Goal: Find specific fact: Find contact information

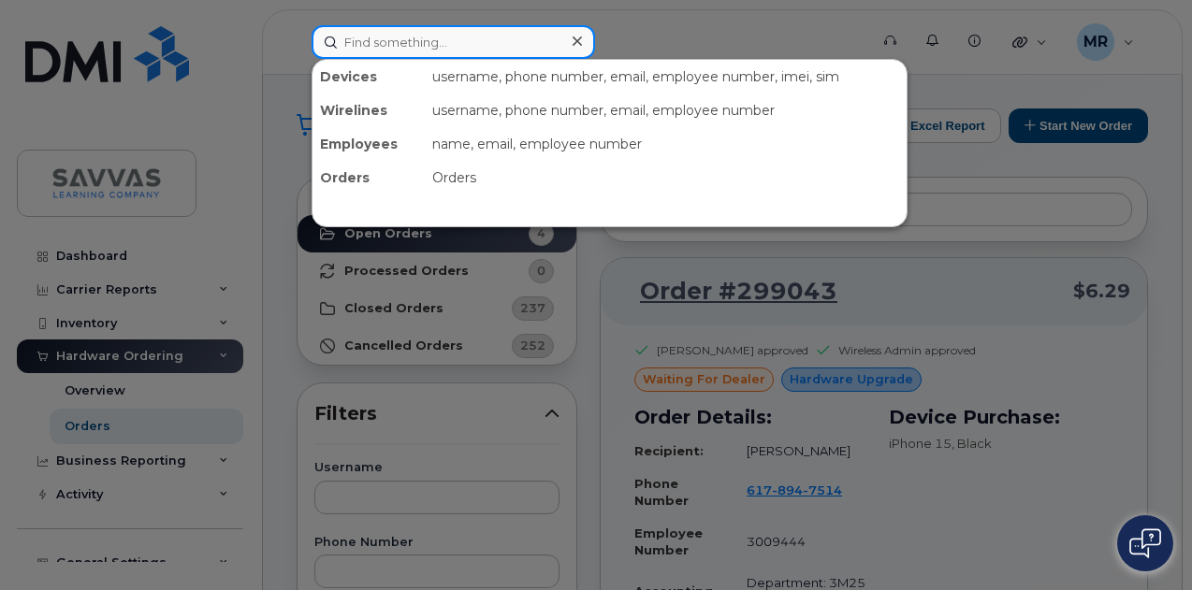
click at [365, 40] on input at bounding box center [453, 42] width 283 height 34
type input "y"
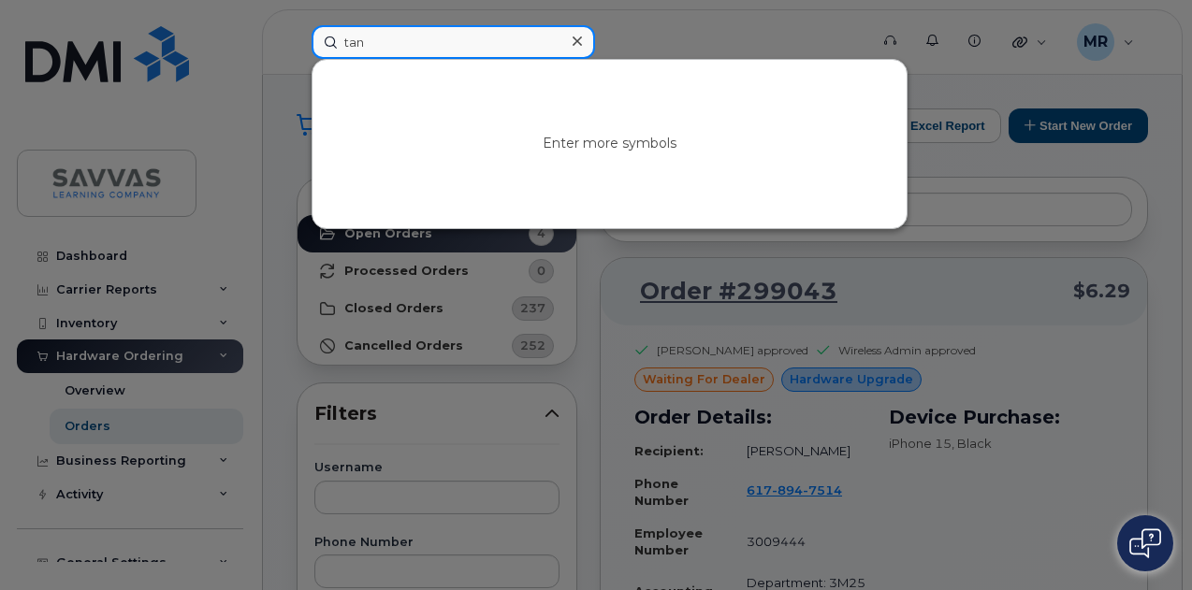
type input "tanj"
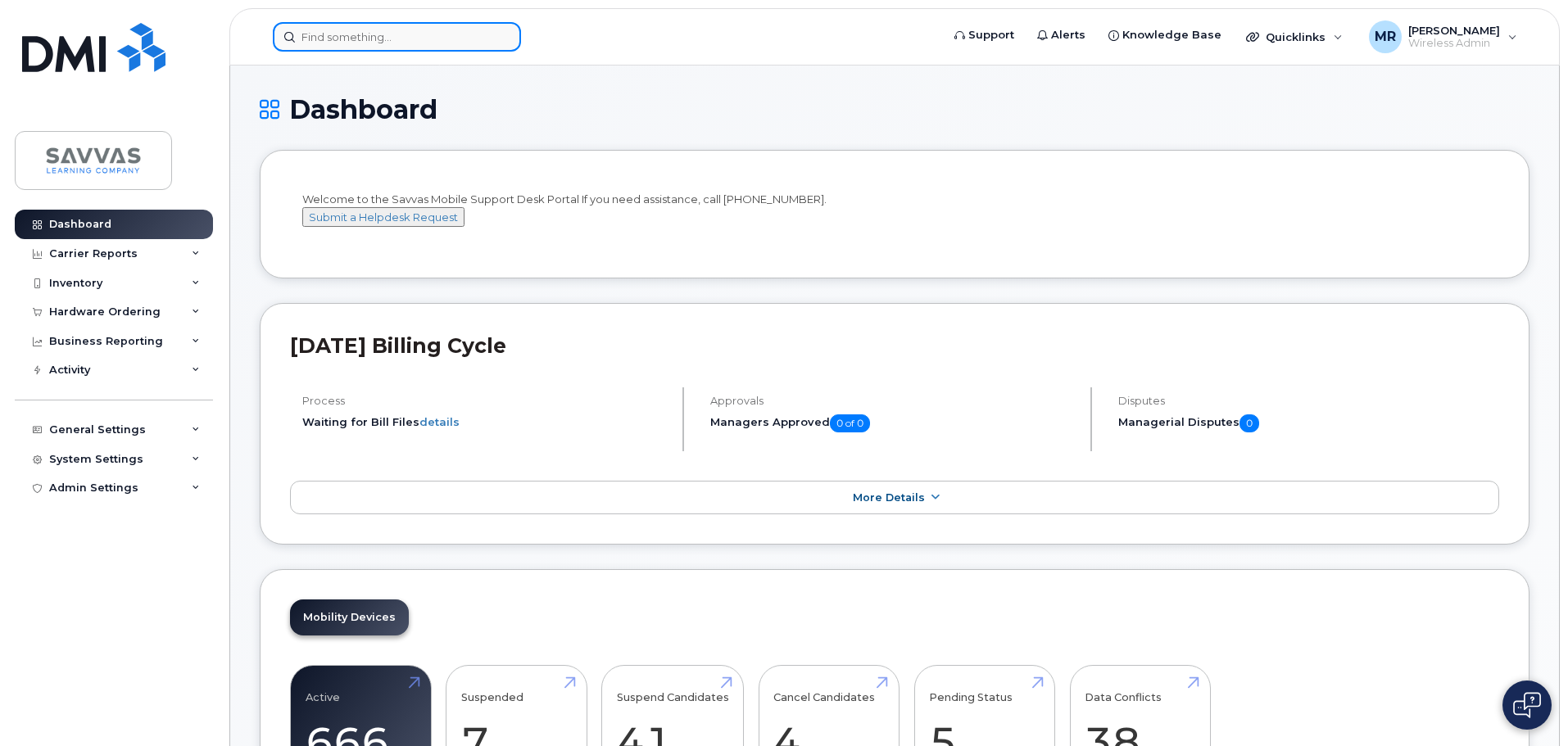
click at [438, 29] on input at bounding box center [397, 37] width 248 height 30
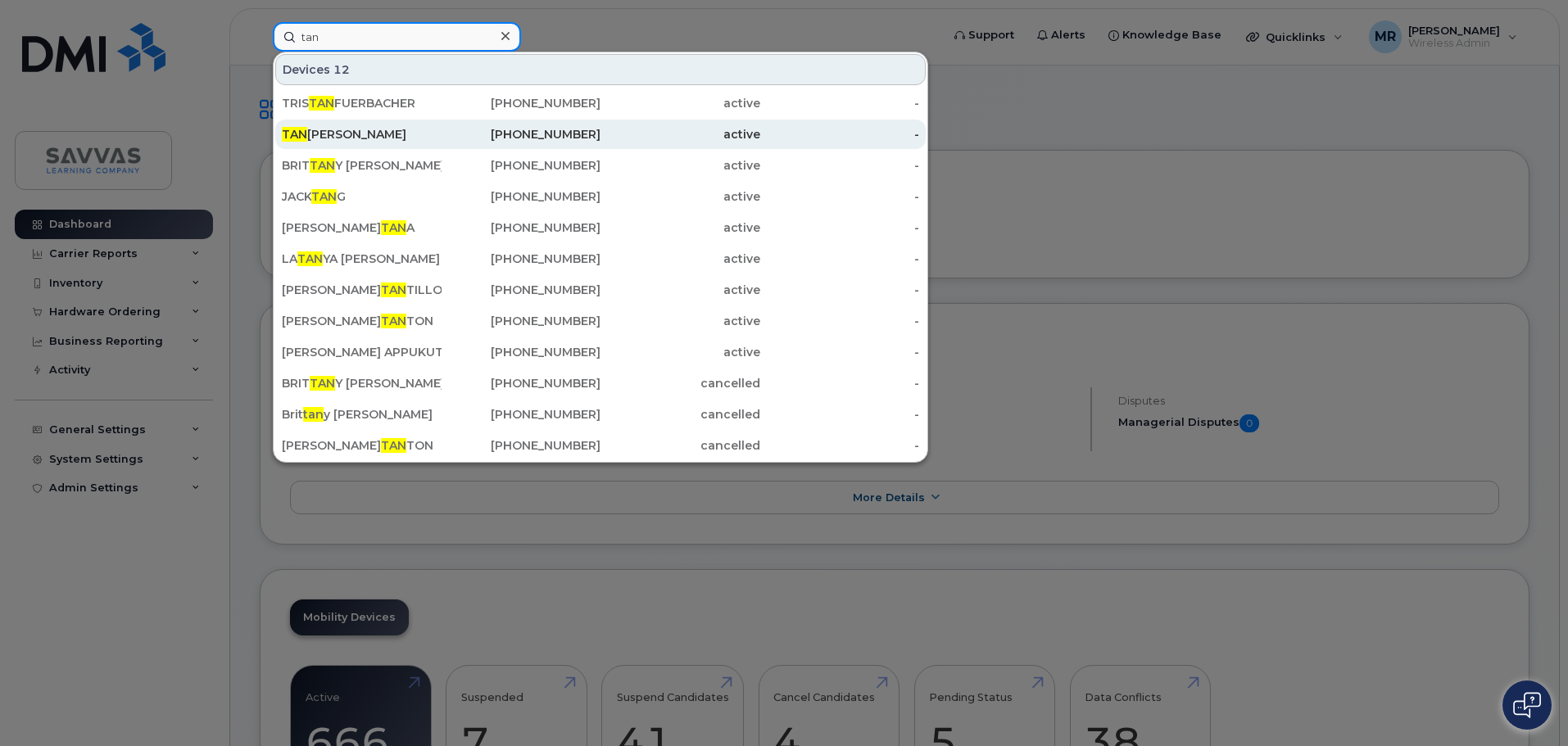
type input "tan"
click at [427, 141] on div "TAN JUER P HART" at bounding box center [362, 134] width 159 height 17
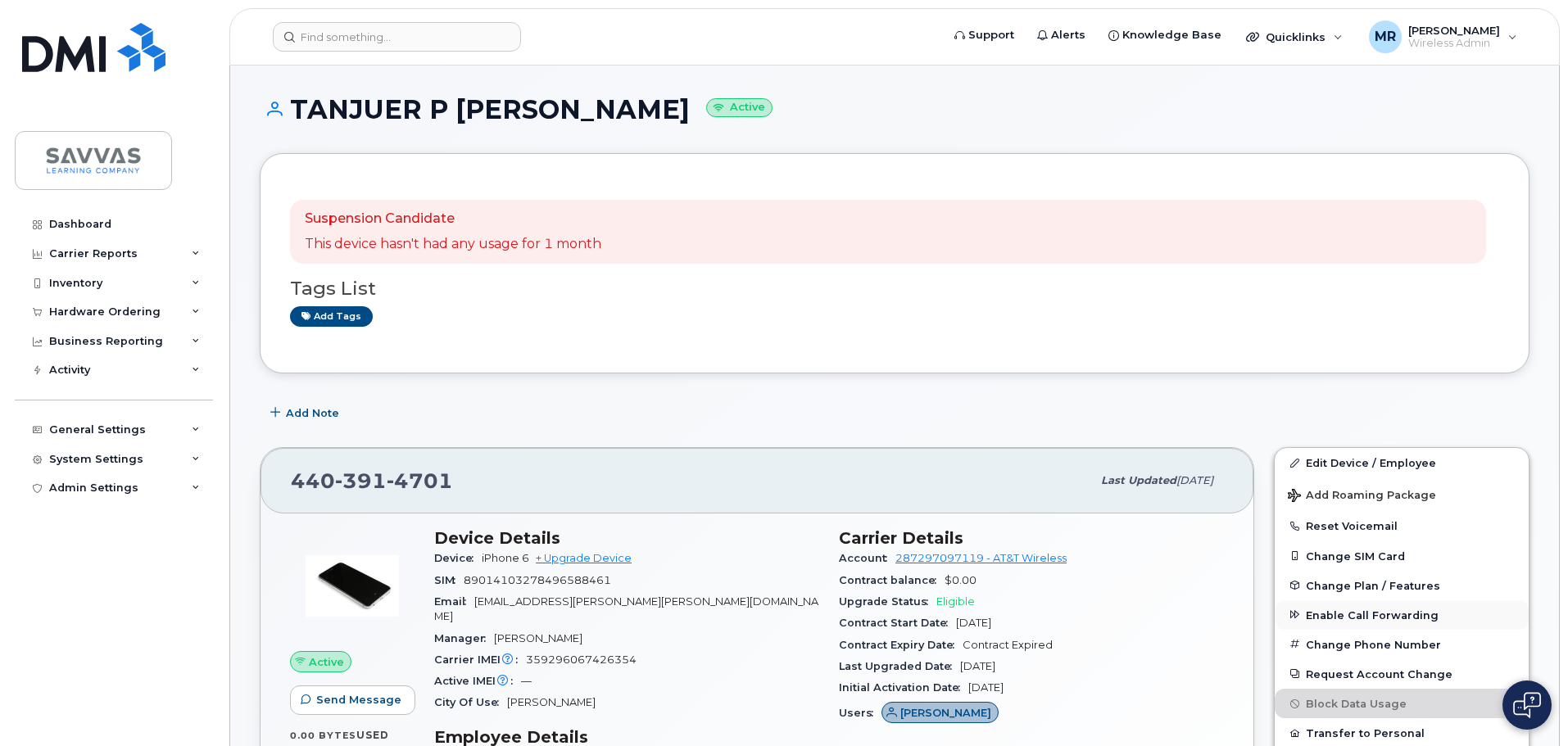
click at [1407, 619] on span "Enable Call Forwarding" at bounding box center [1372, 615] width 133 height 12
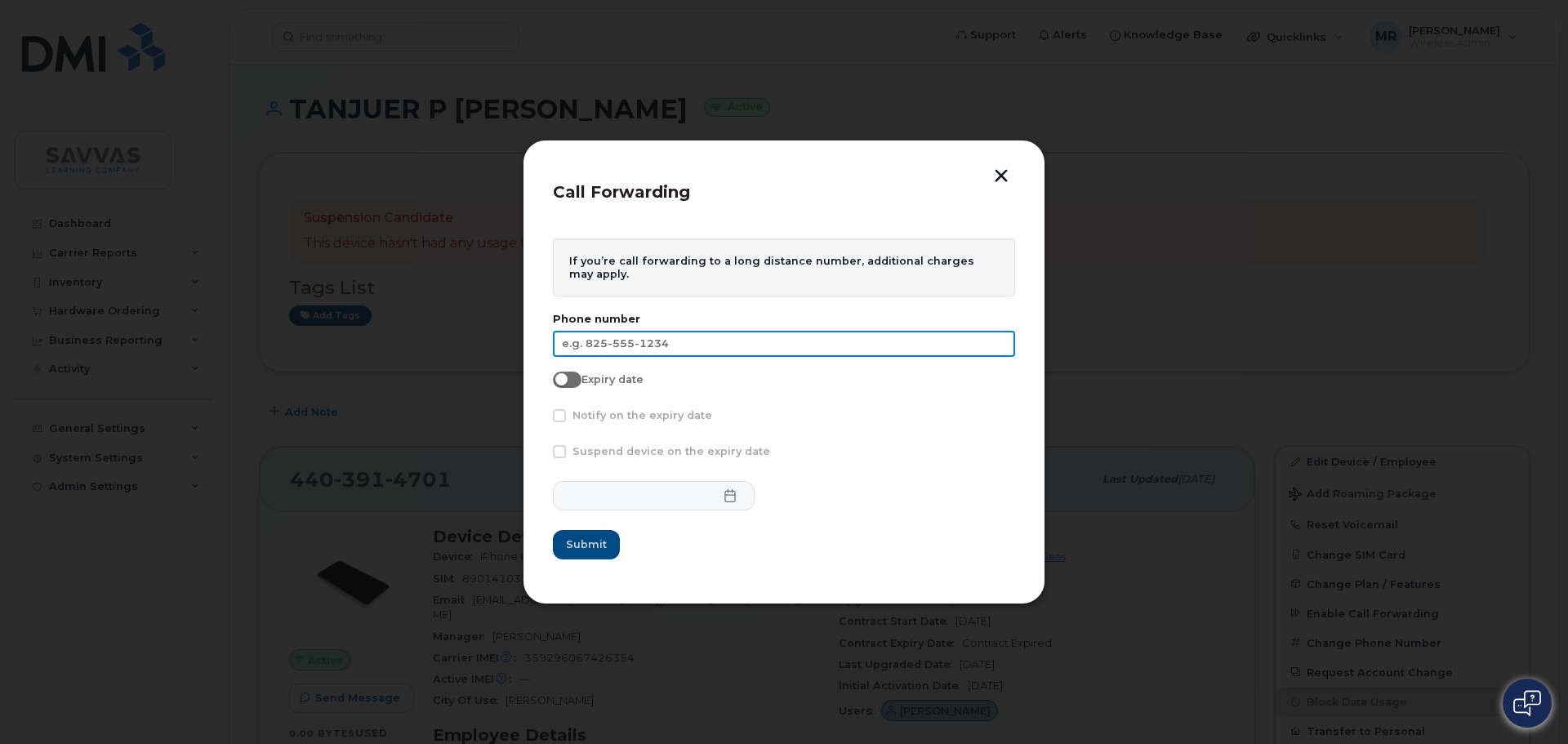
click at [712, 341] on input "text" at bounding box center [784, 344] width 463 height 26
paste input "440-264-0490"
type input "[PHONE_NUMBER]"
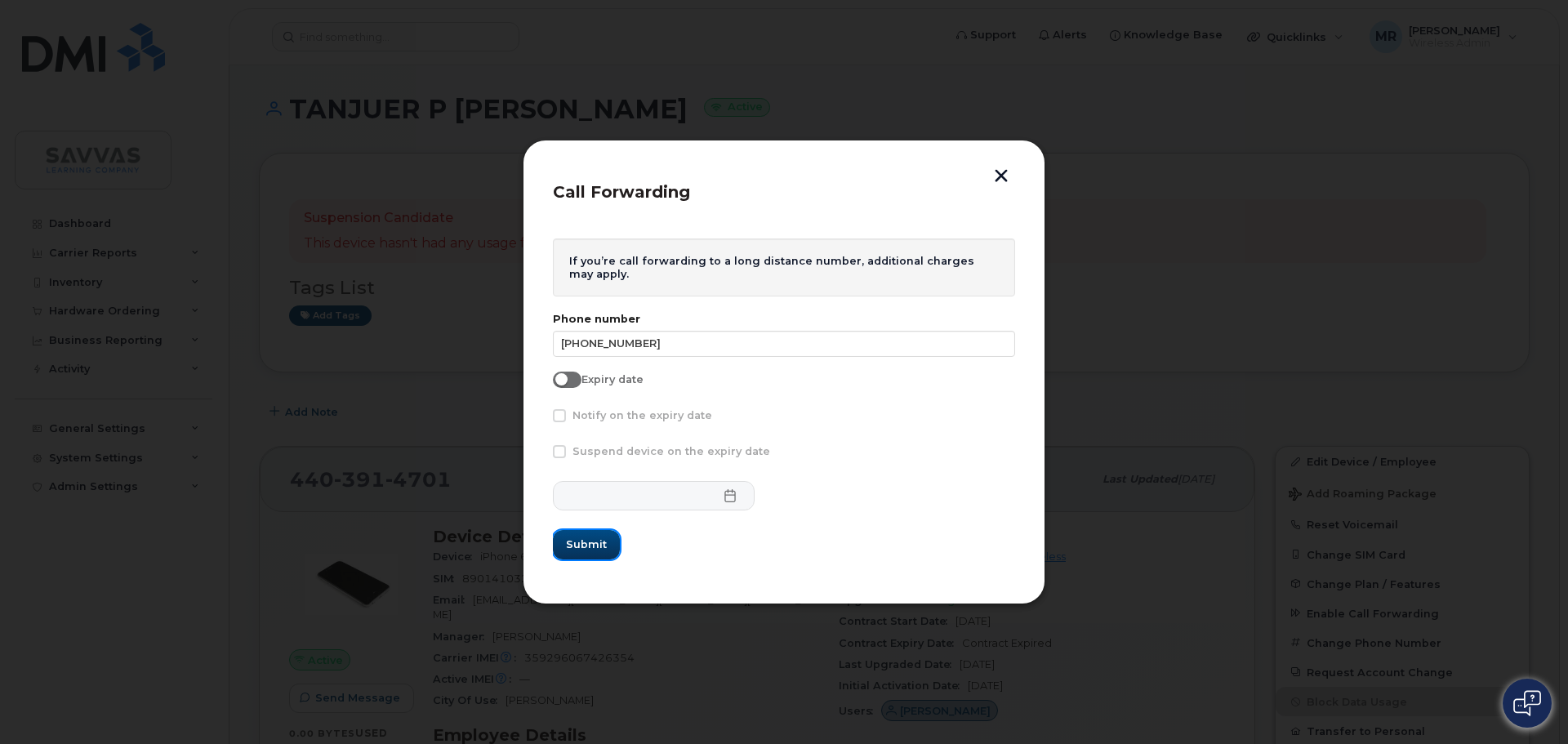
click at [594, 539] on span "Submit" at bounding box center [586, 545] width 41 height 16
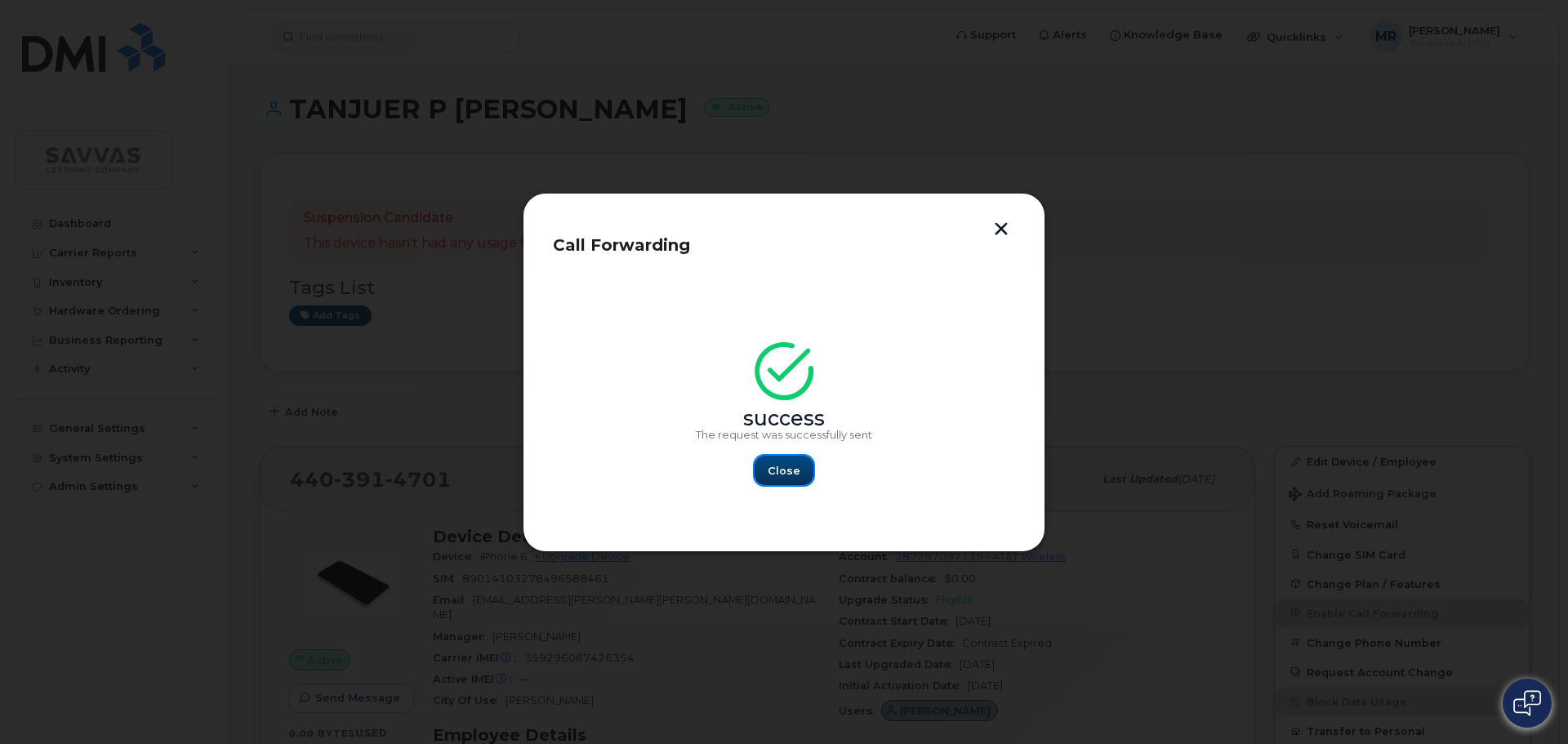
click at [796, 465] on span "Close" at bounding box center [783, 471] width 32 height 16
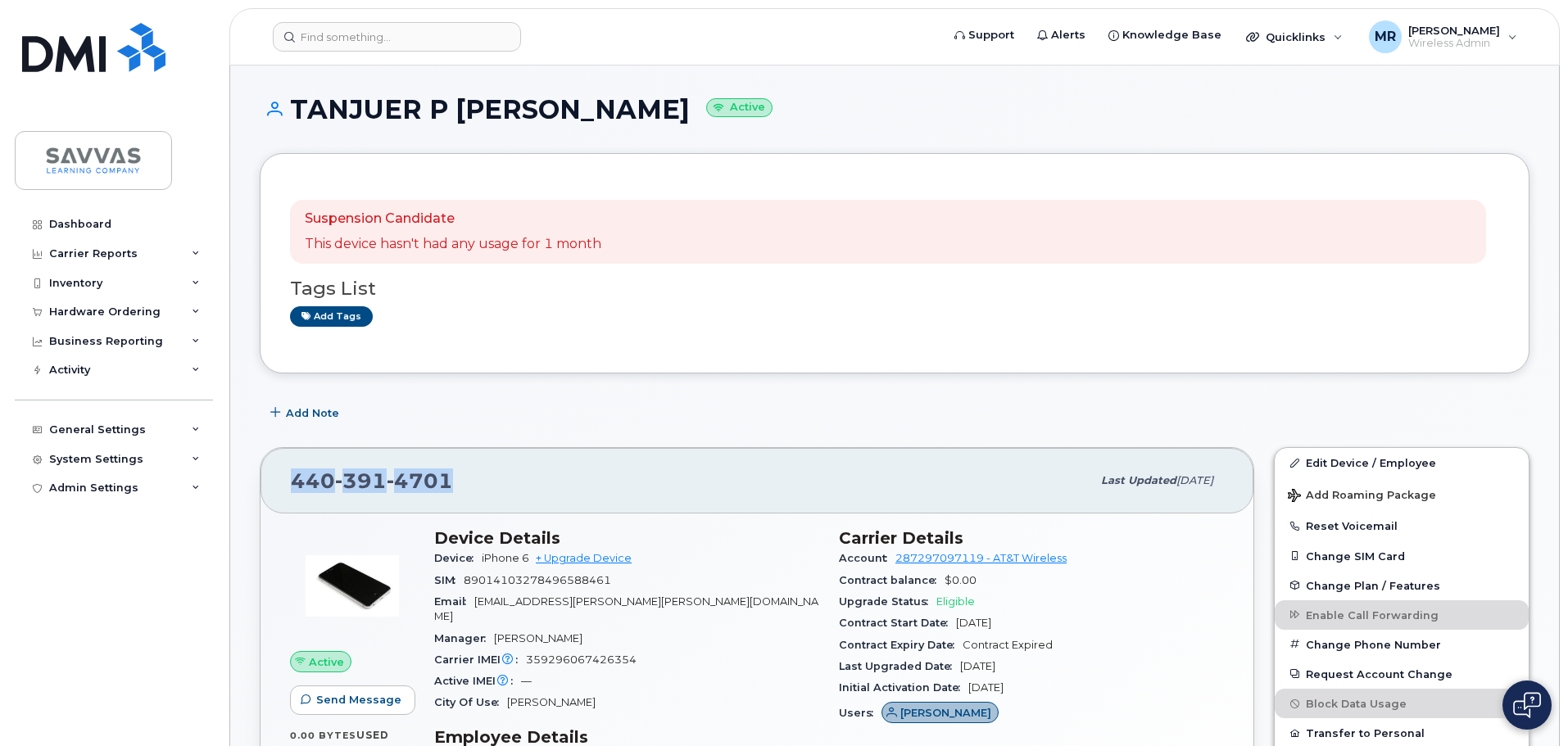
drag, startPoint x: 482, startPoint y: 473, endPoint x: 238, endPoint y: 448, distance: 245.3
copy span "440 391 4701"
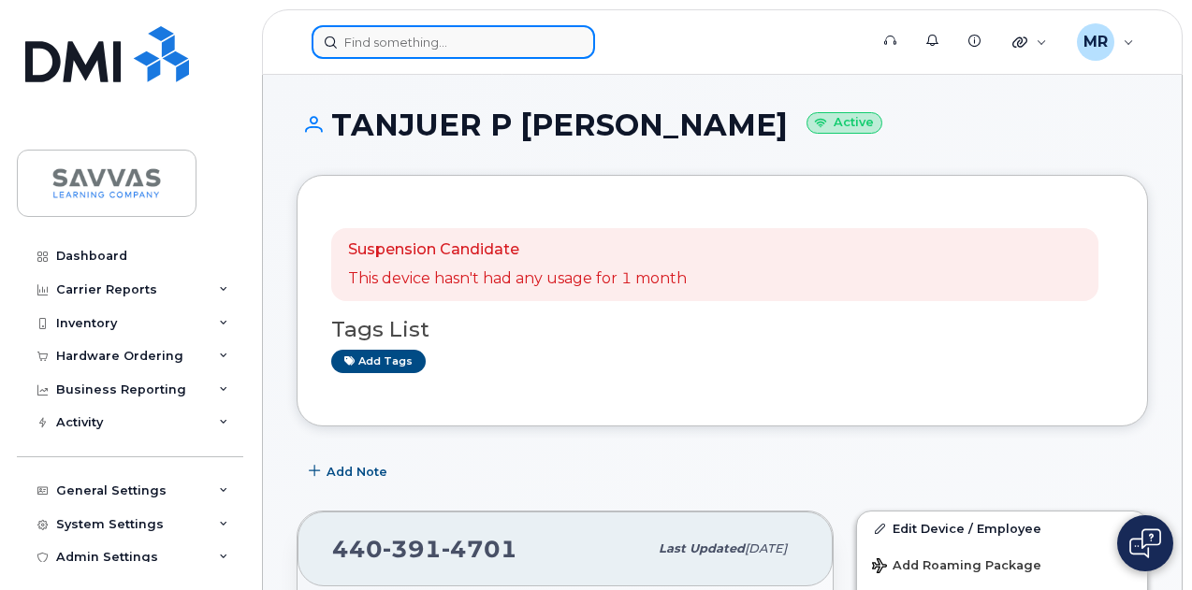
click at [419, 46] on input at bounding box center [453, 42] width 283 height 34
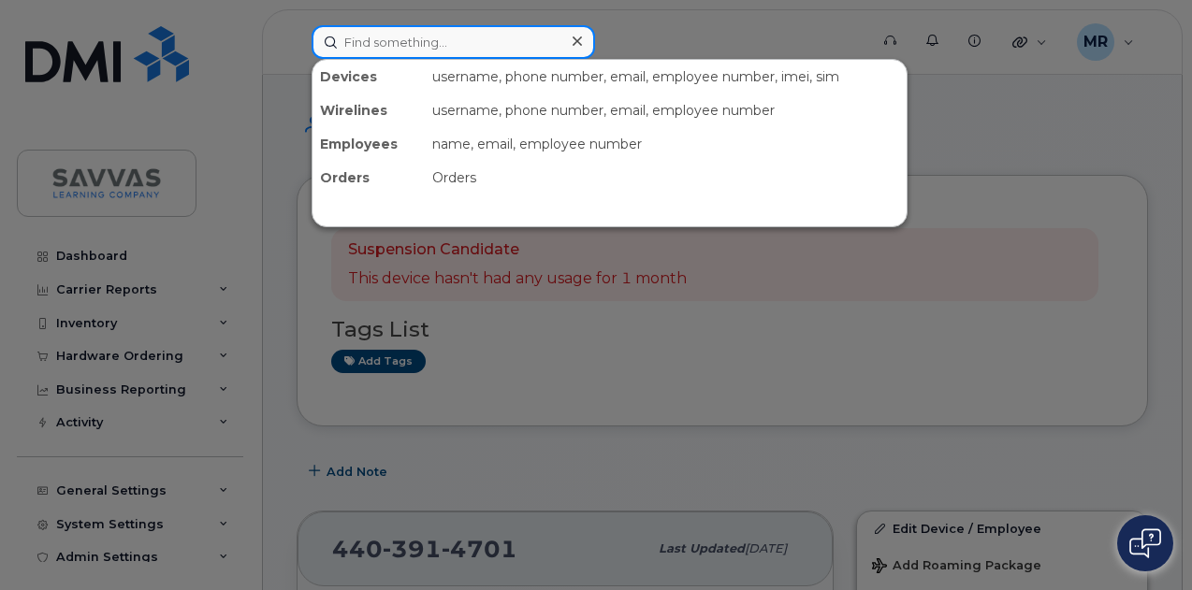
paste input "480-369-8255"
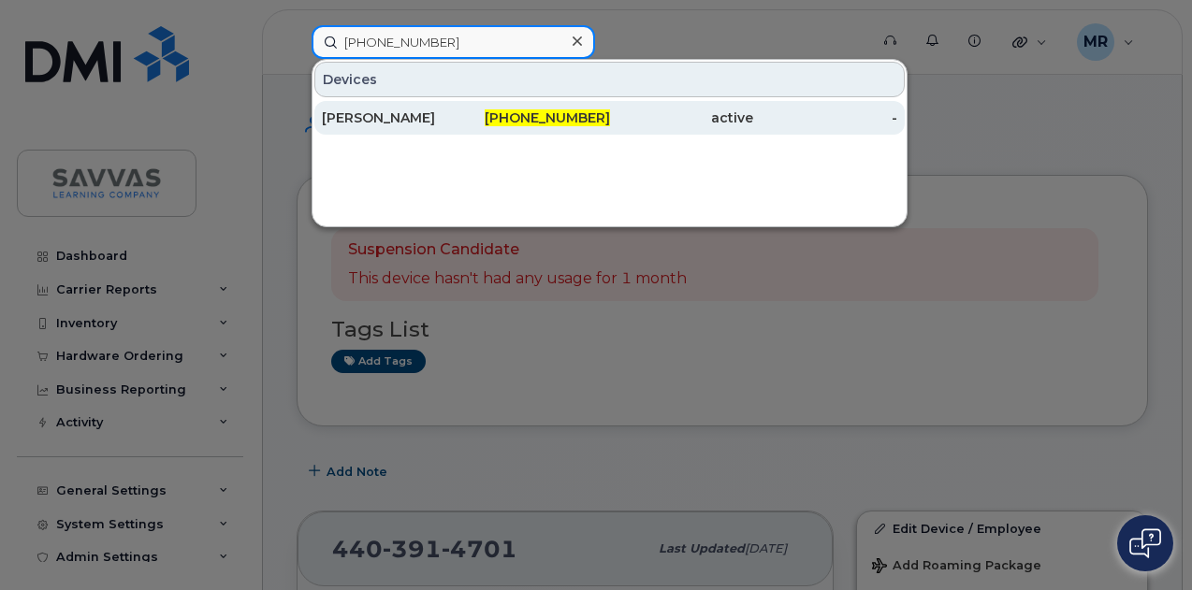
type input "480-369-8255"
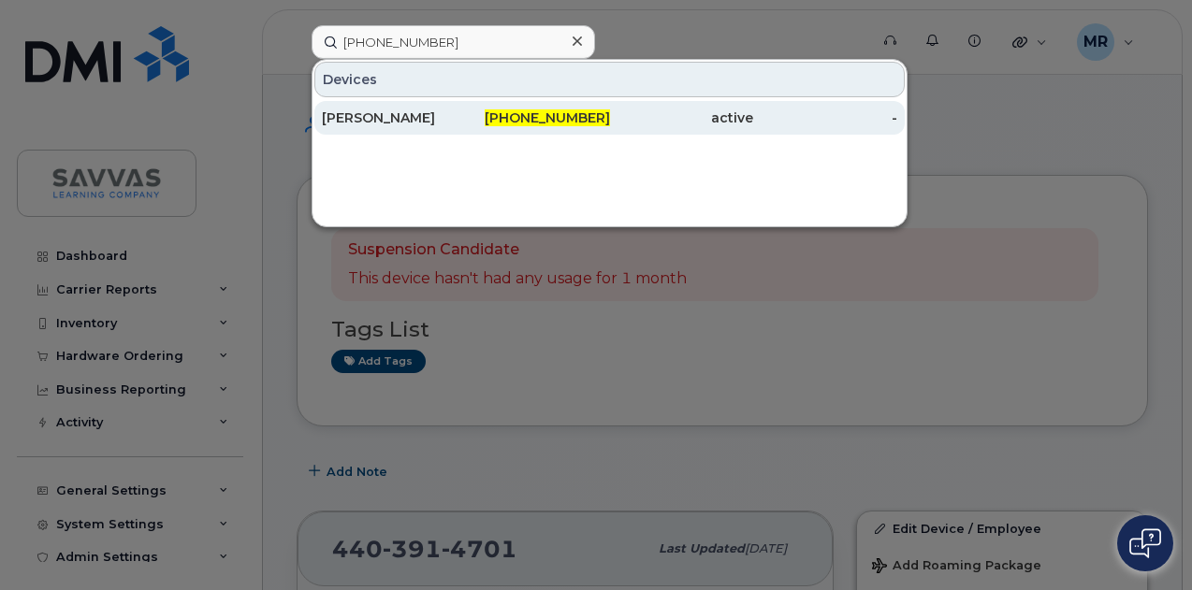
click at [478, 113] on div "480-369-8255" at bounding box center [538, 118] width 144 height 19
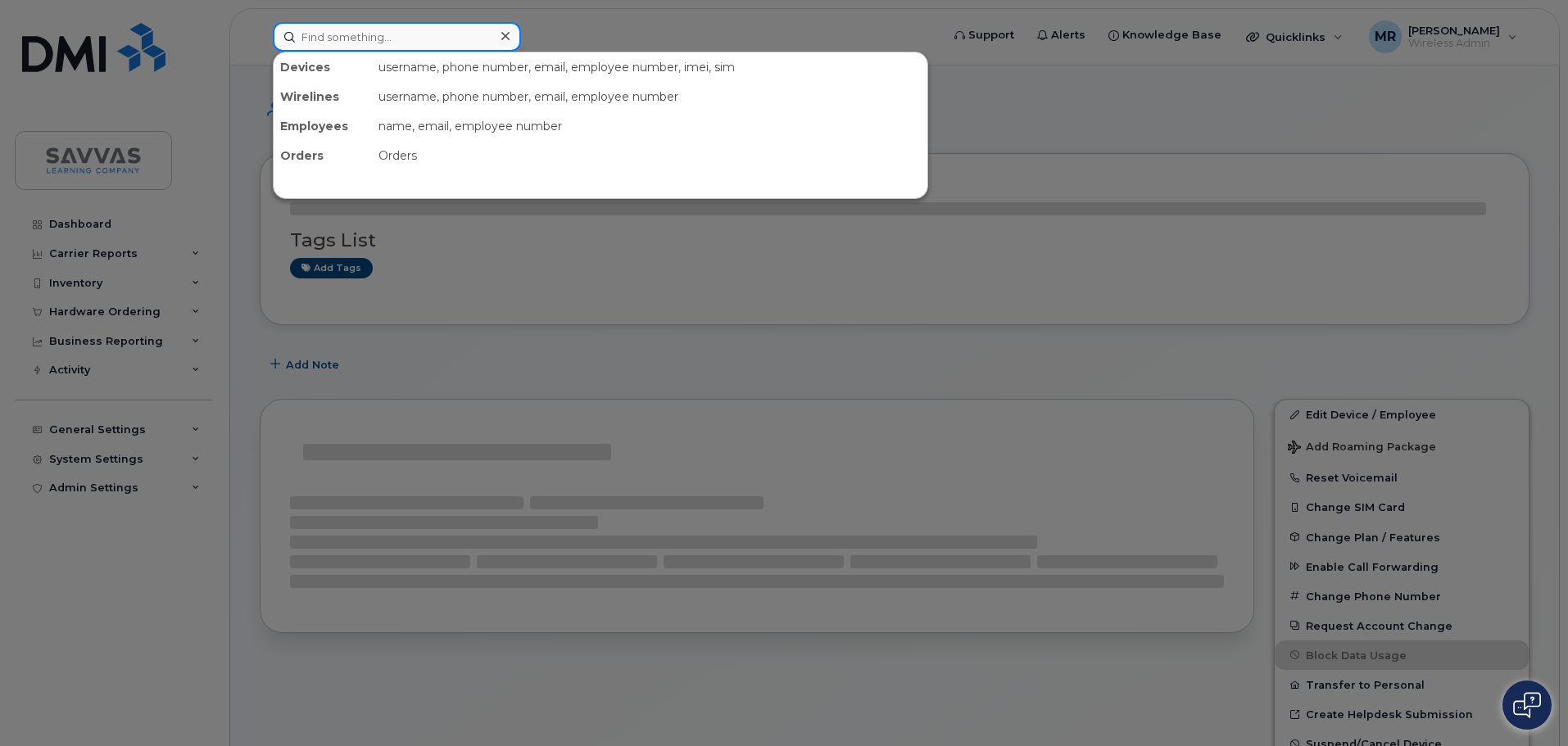
click at [418, 43] on input at bounding box center [397, 37] width 248 height 30
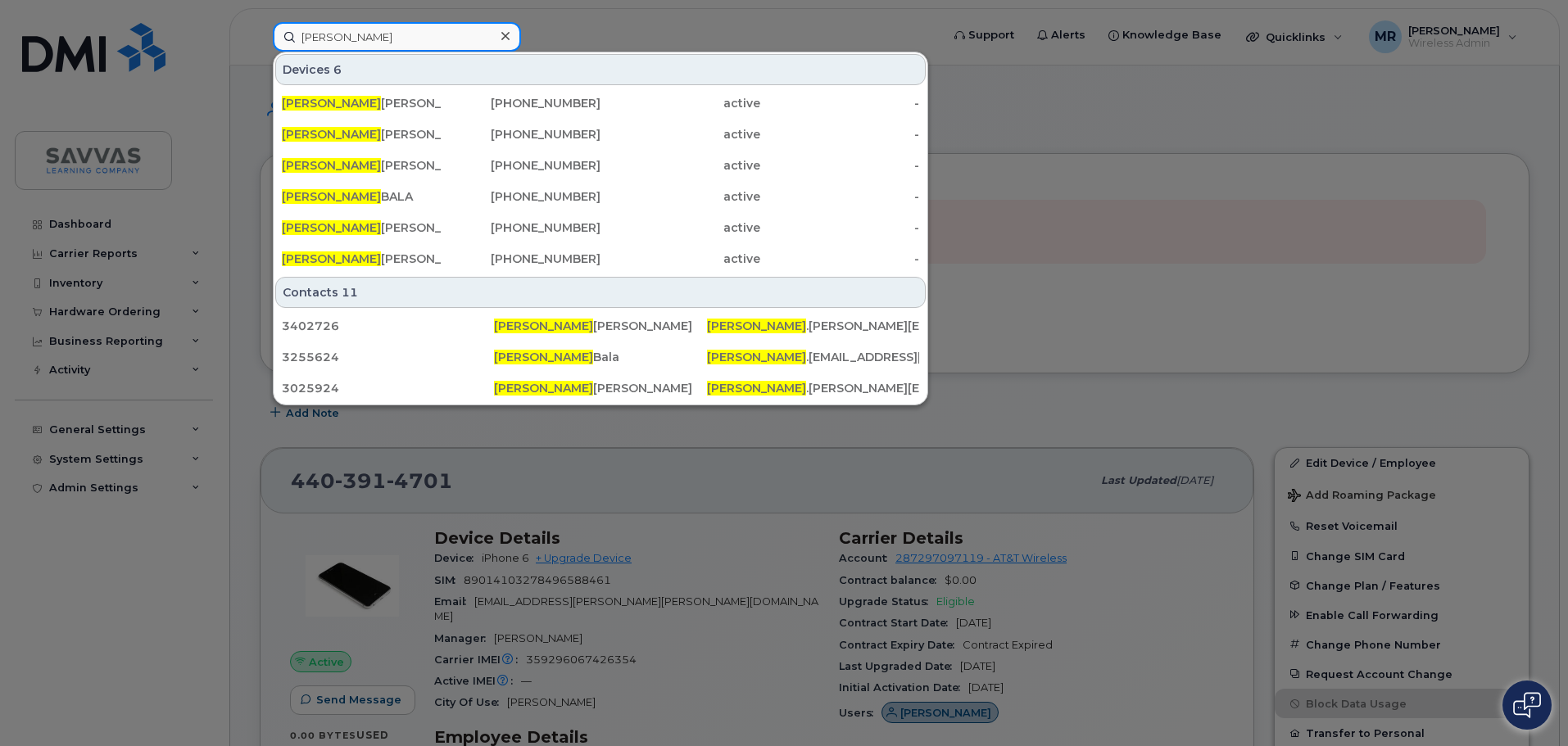
type input "andrea"
click at [1196, 202] on div at bounding box center [784, 373] width 1568 height 746
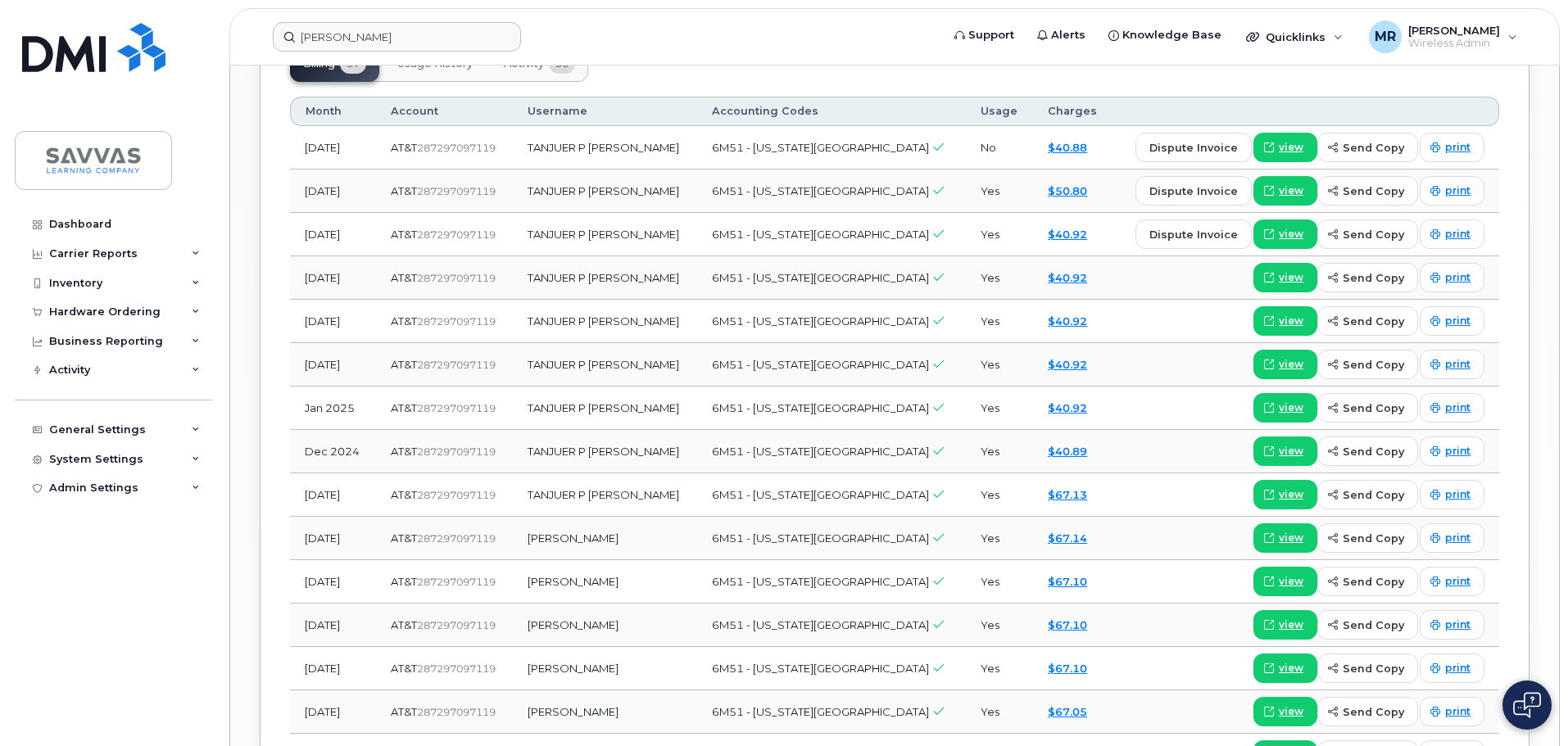
scroll to position [912, 0]
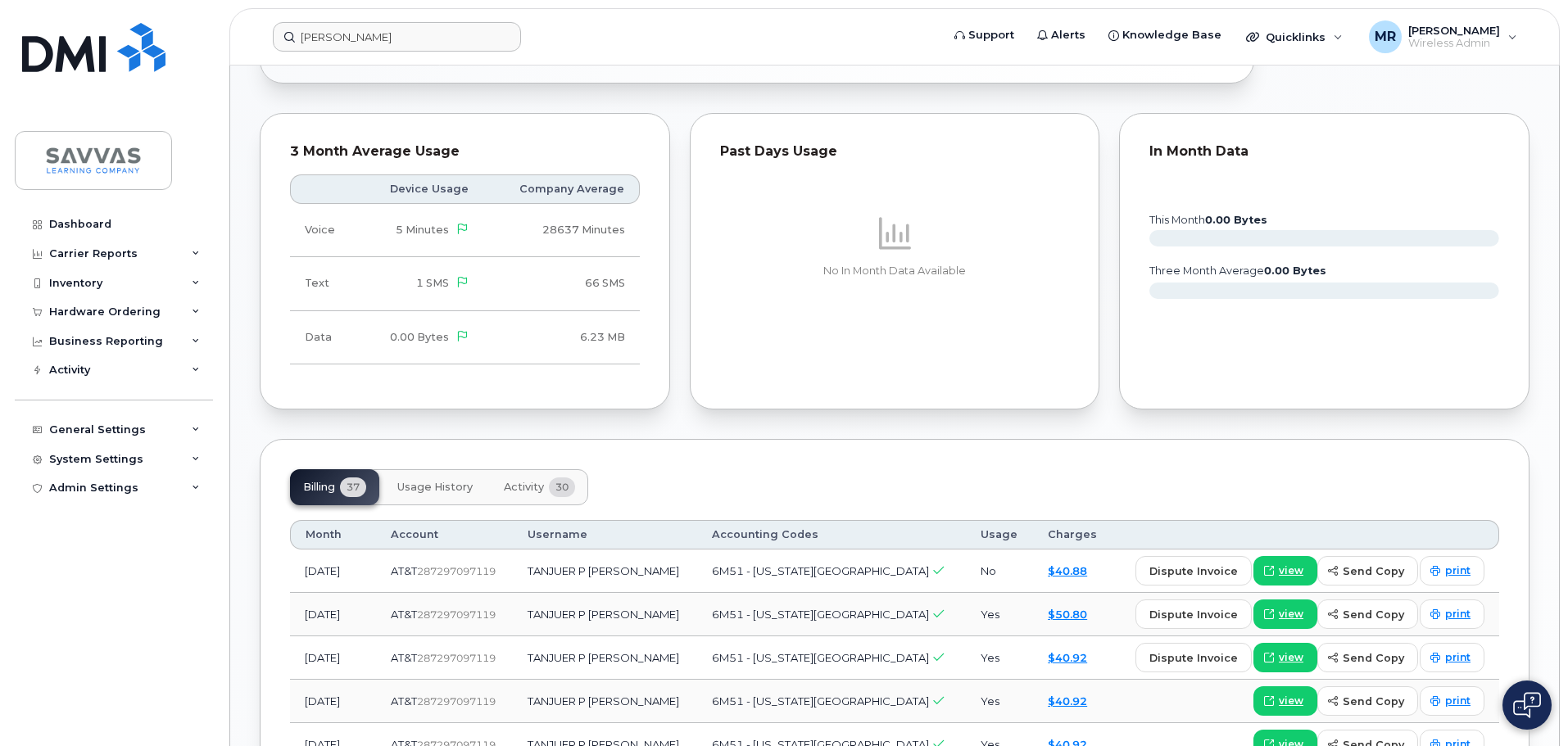
click at [544, 481] on span "Activity" at bounding box center [524, 487] width 40 height 13
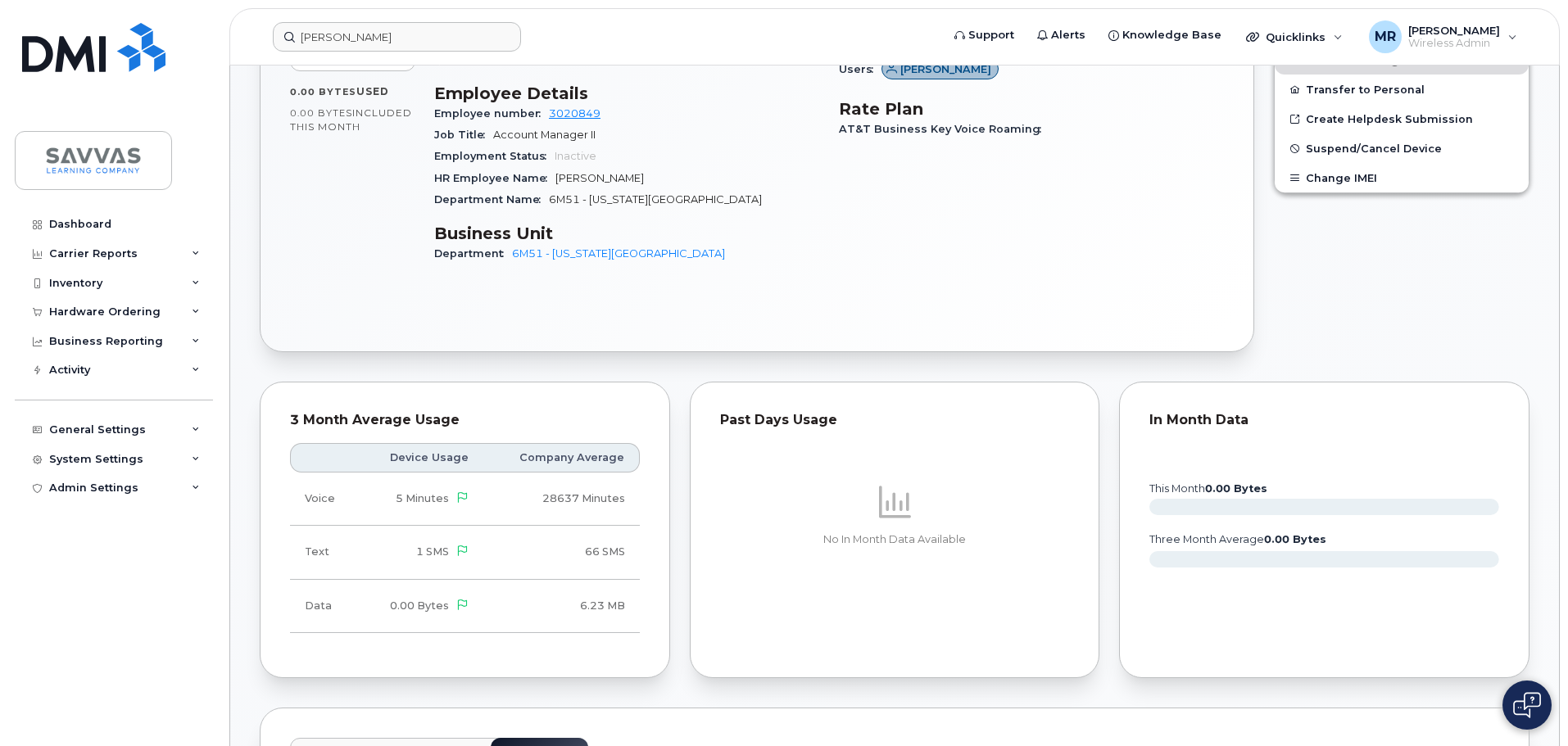
scroll to position [0, 0]
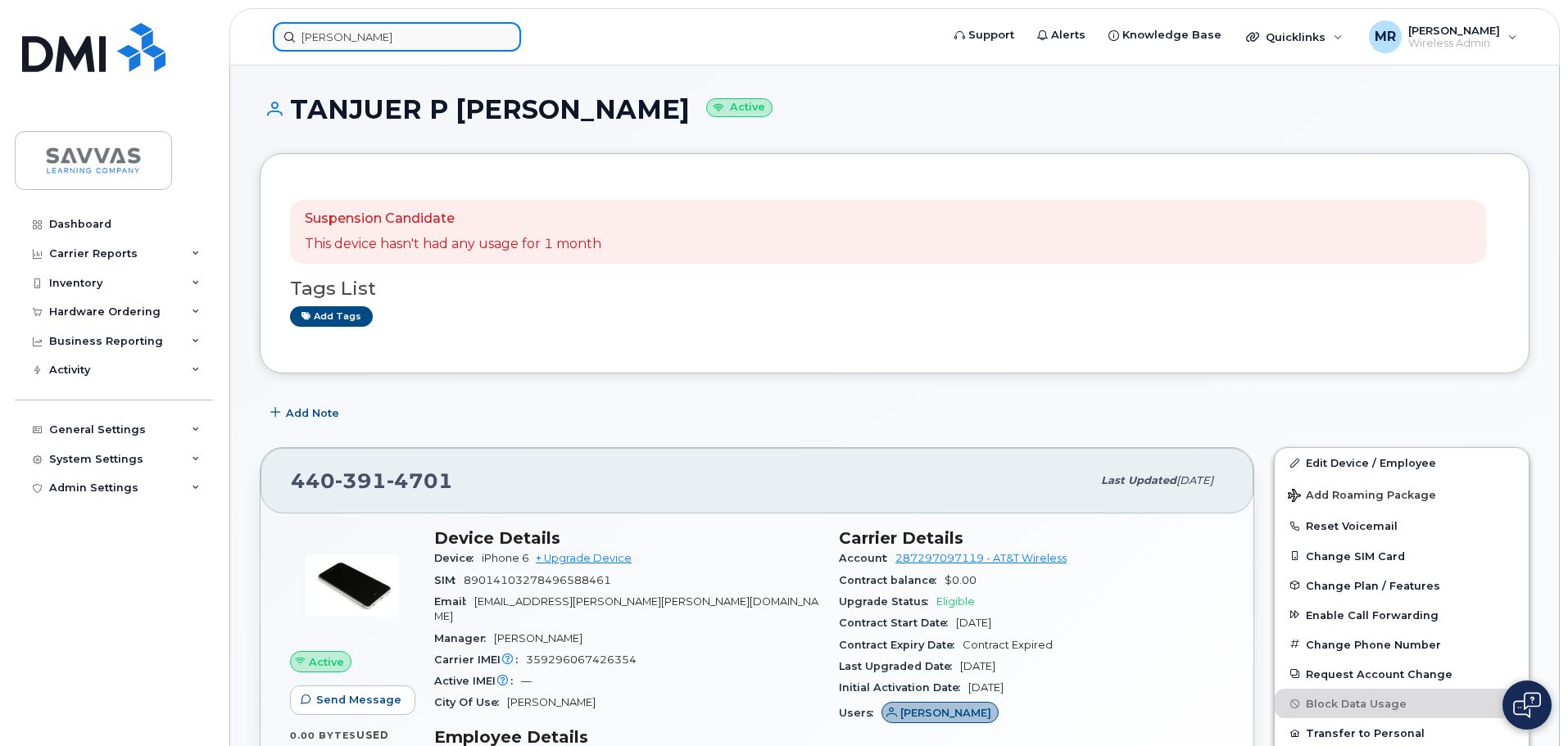
click at [402, 30] on input "andrea" at bounding box center [397, 37] width 248 height 30
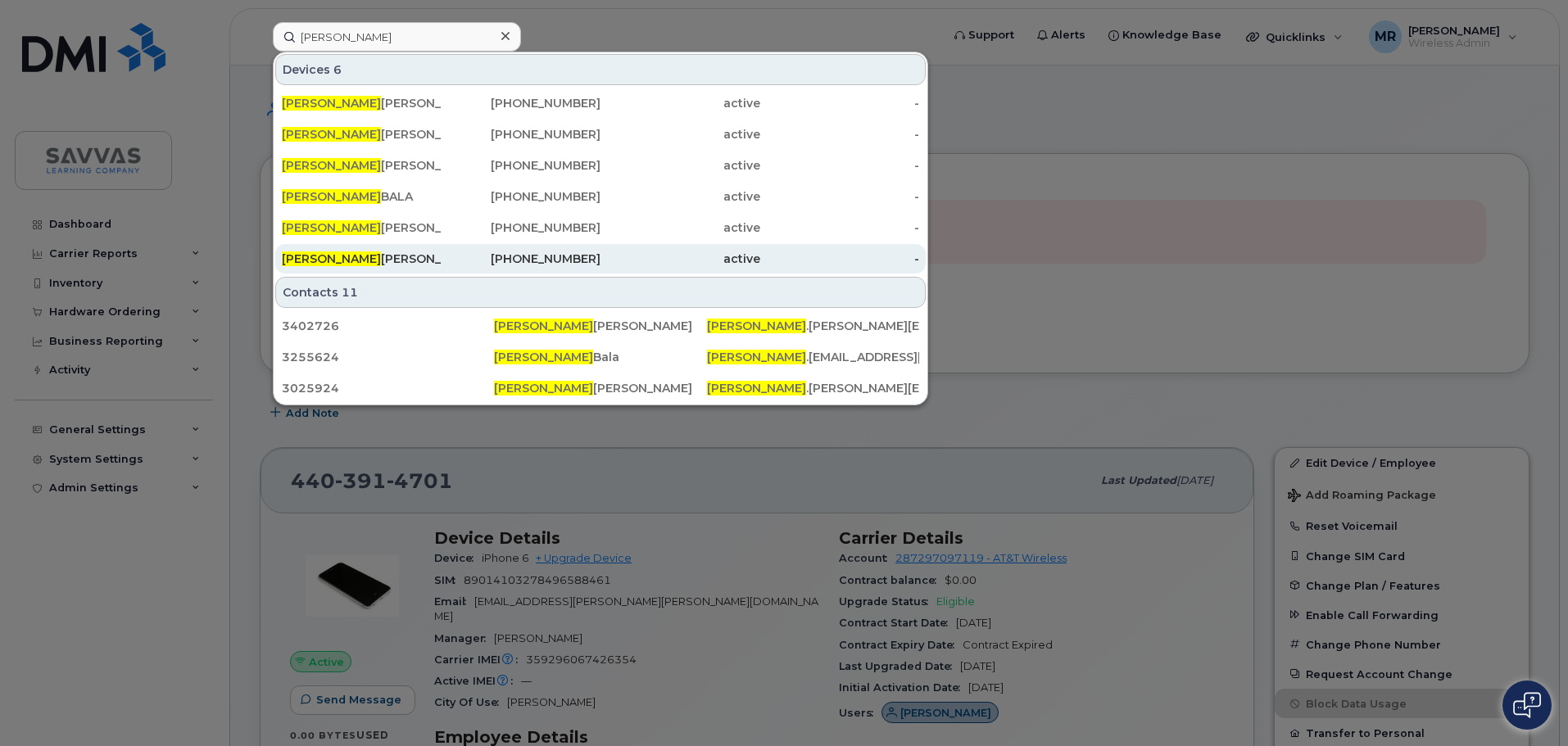
click at [441, 250] on div "ANDREA ESHELMAN" at bounding box center [521, 259] width 159 height 30
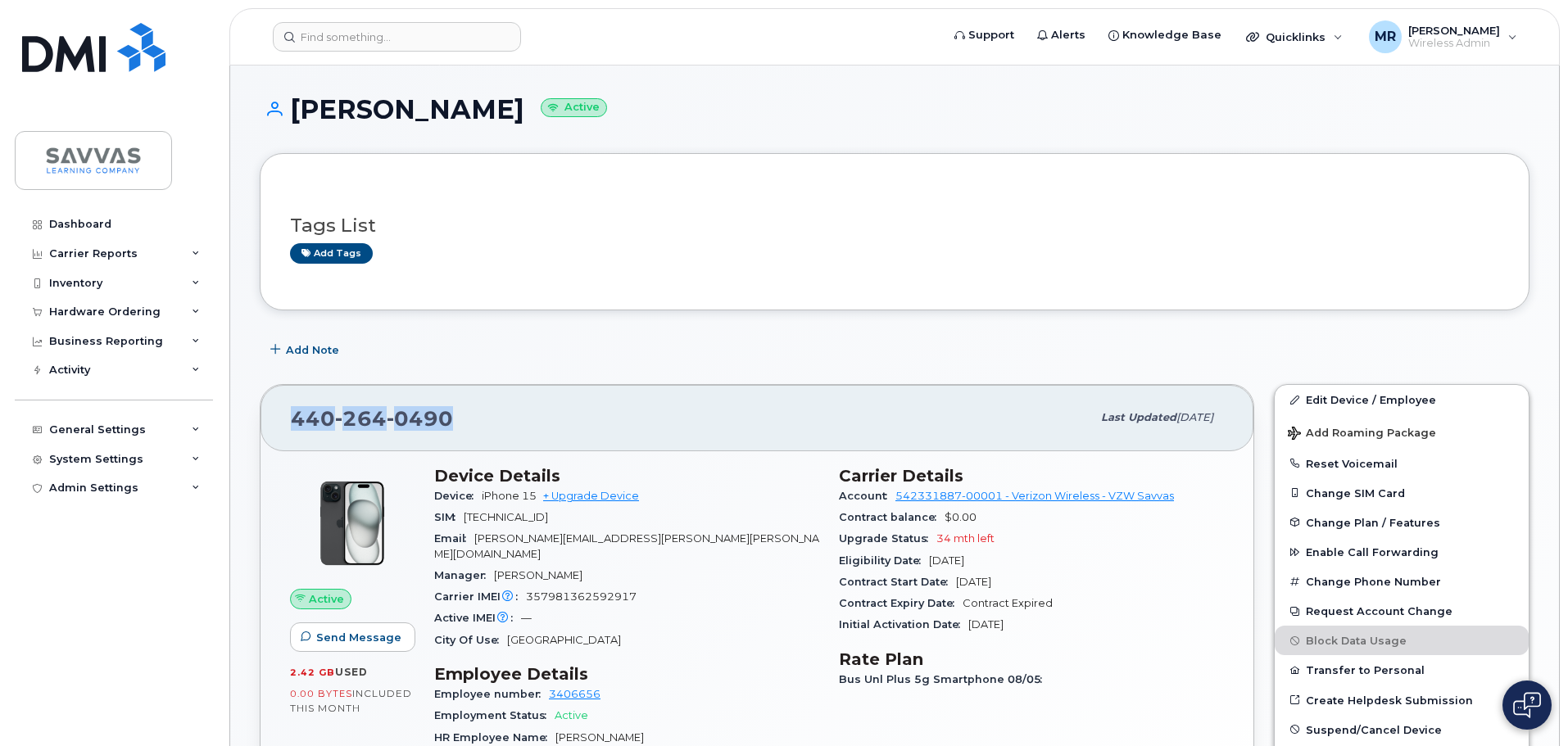
drag, startPoint x: 505, startPoint y: 426, endPoint x: 285, endPoint y: 421, distance: 220.1
click at [285, 421] on div "[PHONE_NUMBER] Last updated [DATE]" at bounding box center [757, 418] width 993 height 66
copy span "[PHONE_NUMBER]"
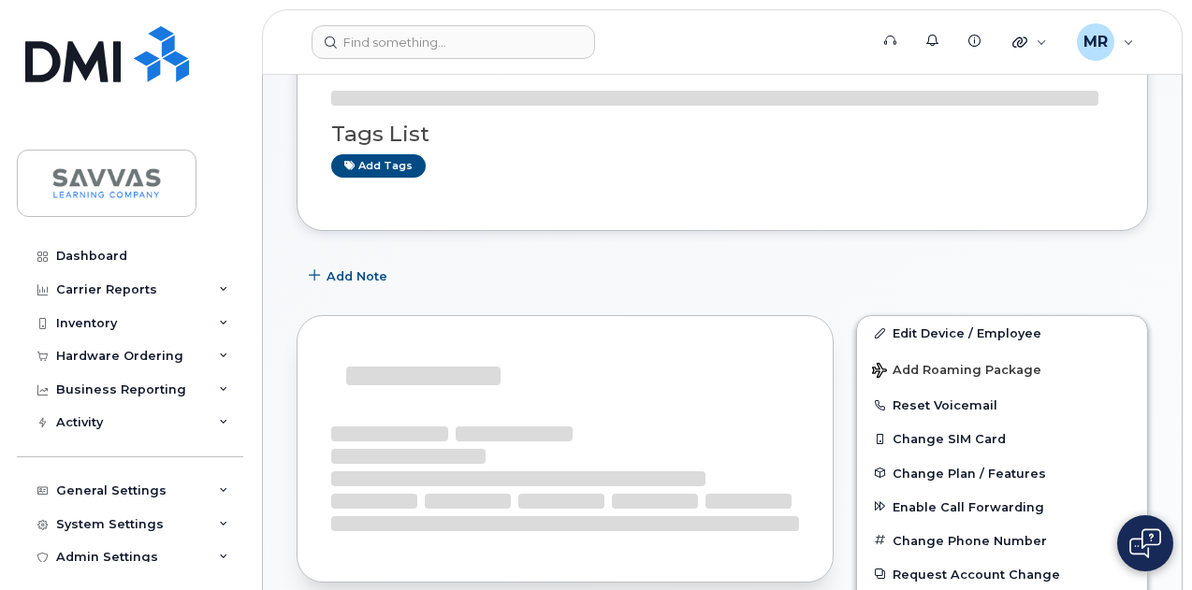
scroll to position [187, 0]
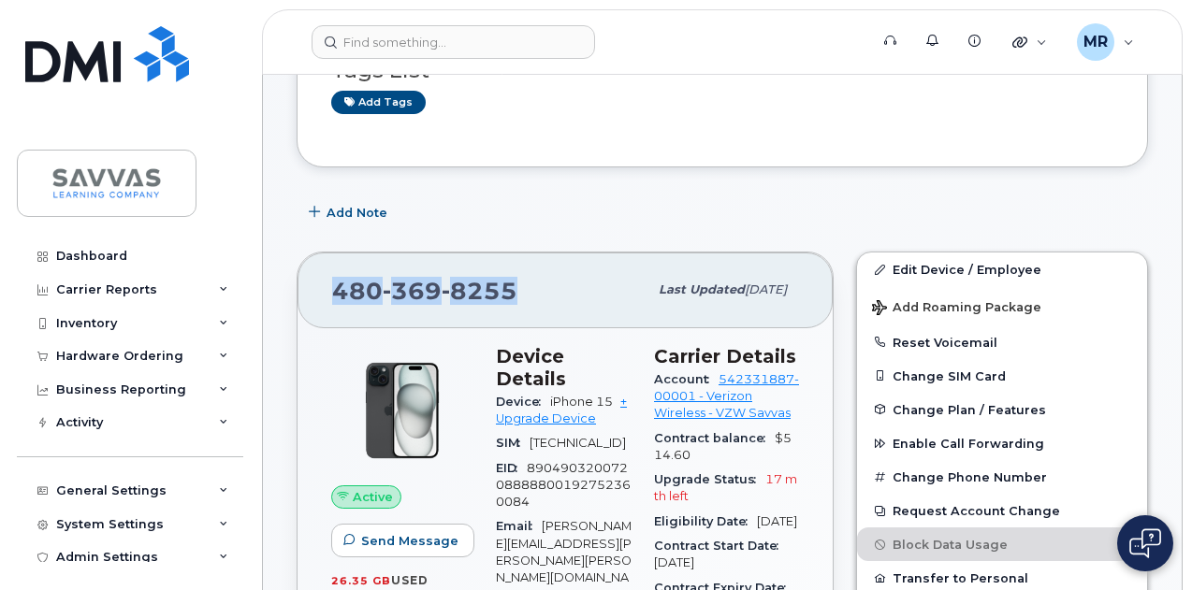
drag, startPoint x: 539, startPoint y: 291, endPoint x: 330, endPoint y: 290, distance: 208.6
click at [330, 290] on div "[PHONE_NUMBER] Last updated [DATE]" at bounding box center [565, 290] width 535 height 75
copy span "[PHONE_NUMBER]"
